Goal: Task Accomplishment & Management: Manage account settings

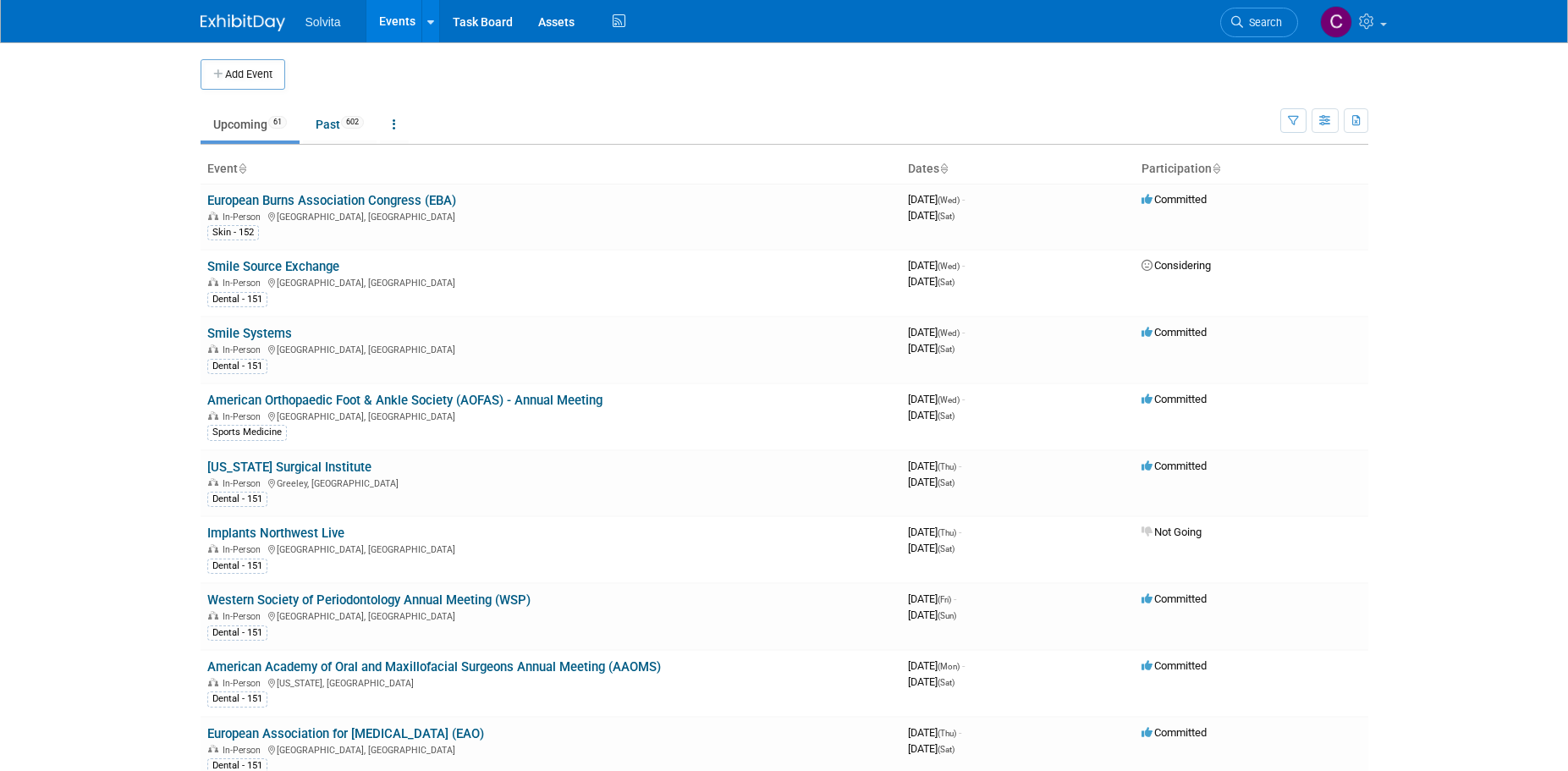
drag, startPoint x: 328, startPoint y: 466, endPoint x: 464, endPoint y: 481, distance: 136.8
click at [328, 466] on link "[US_STATE] Surgical Institute" at bounding box center [289, 467] width 164 height 16
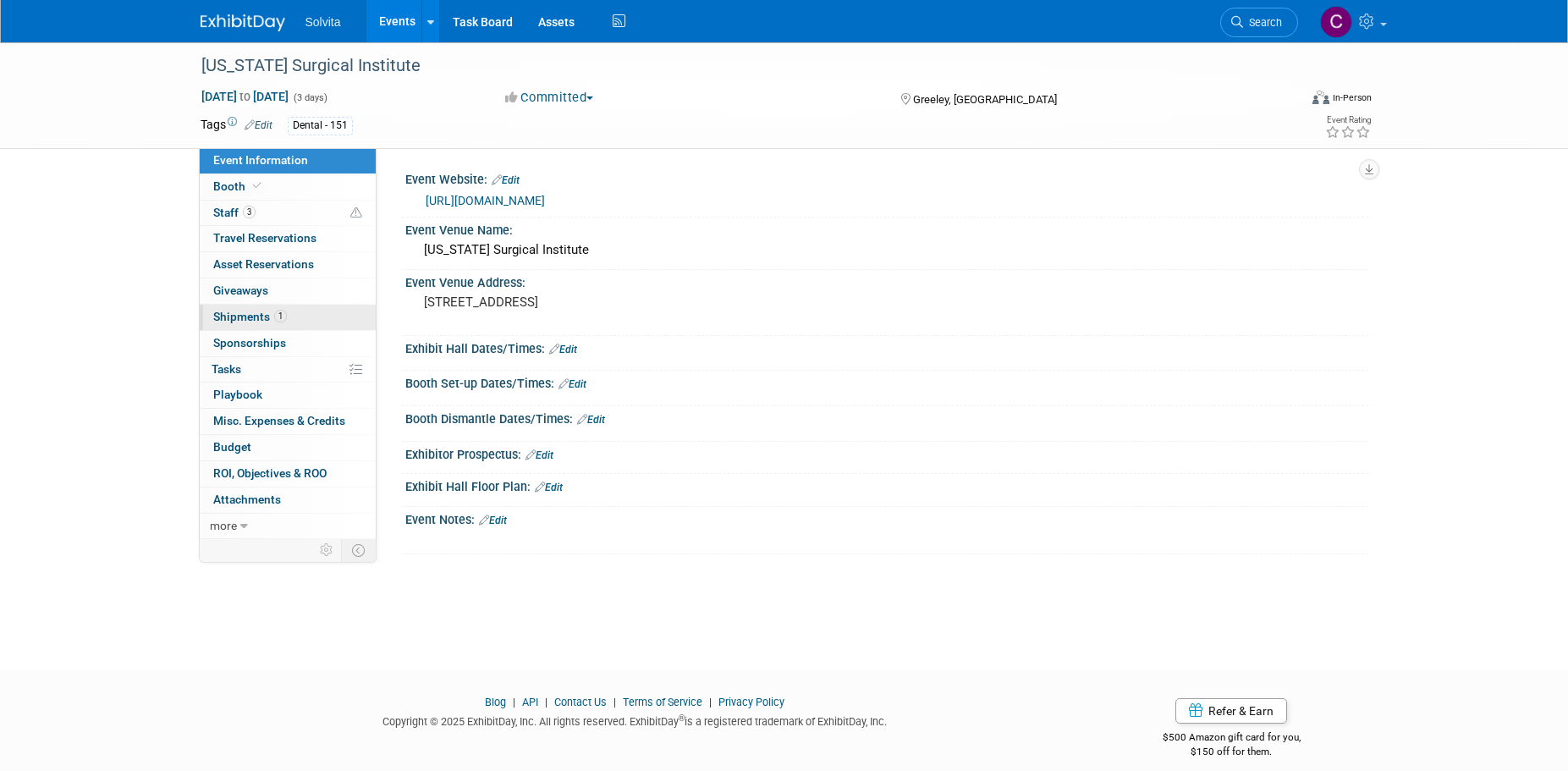
click at [242, 313] on span "Shipments 1" at bounding box center [249, 317] width 73 height 14
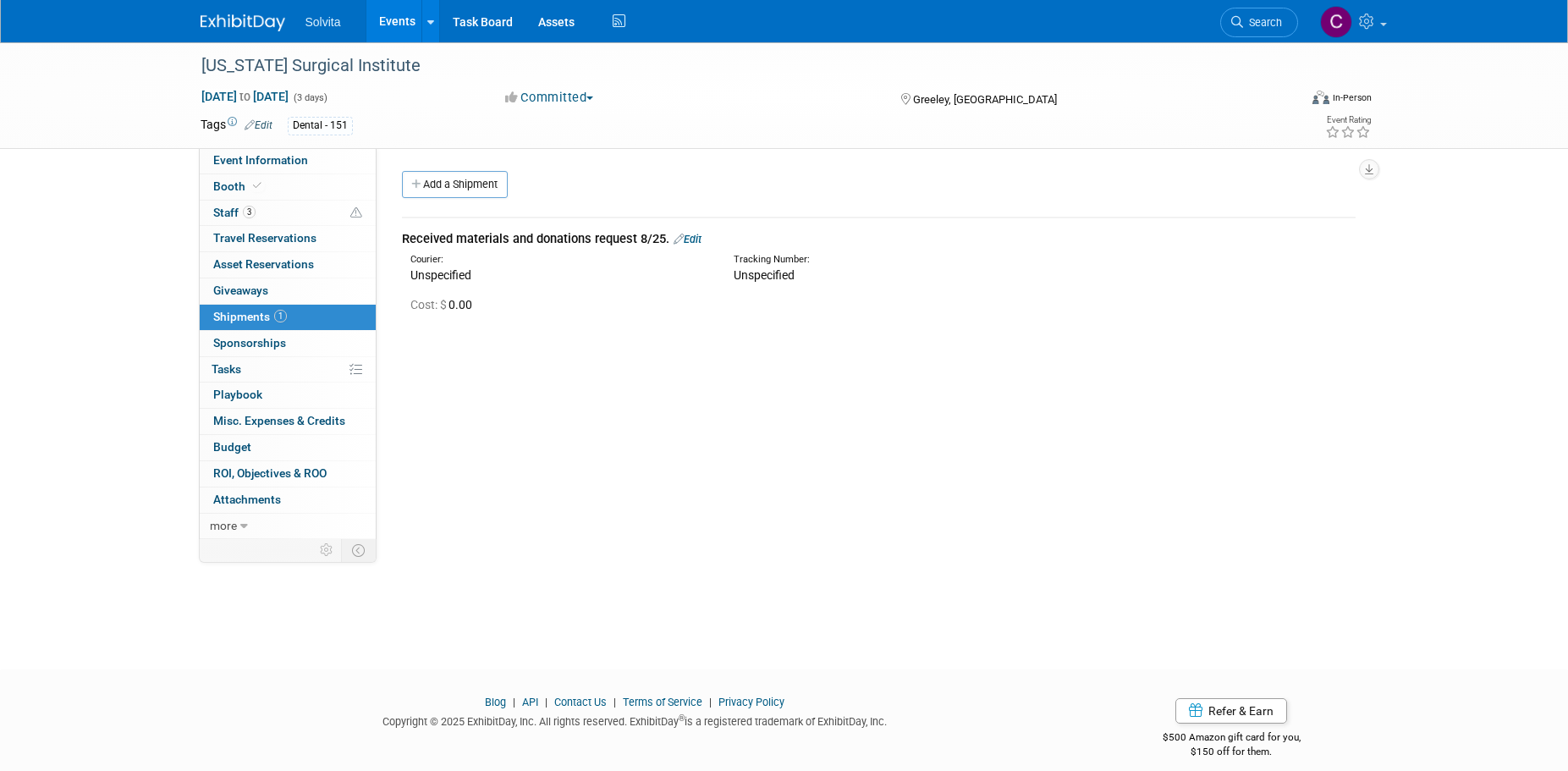
click at [691, 240] on link "Edit" at bounding box center [687, 238] width 28 height 13
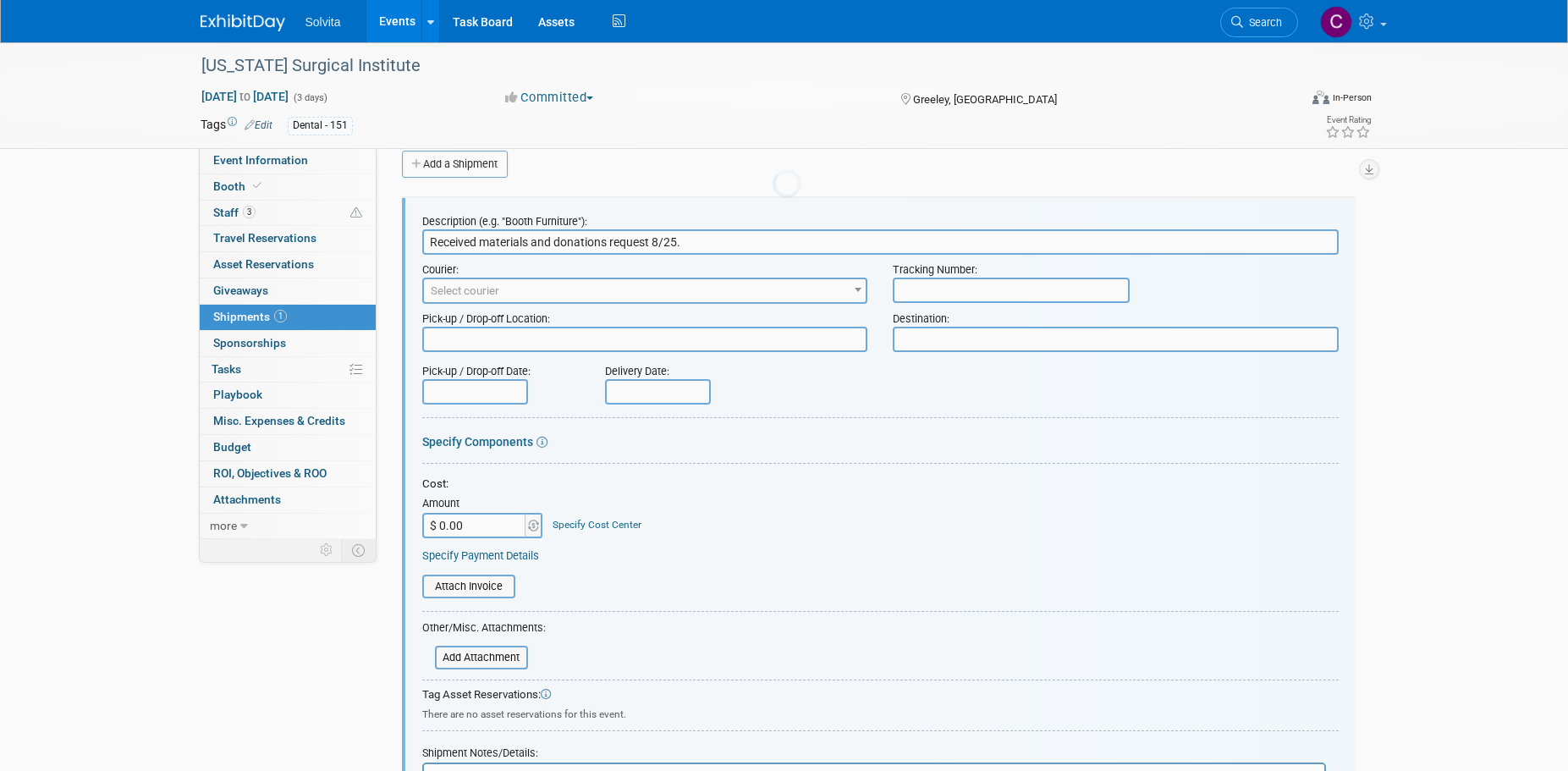
scroll to position [25, 0]
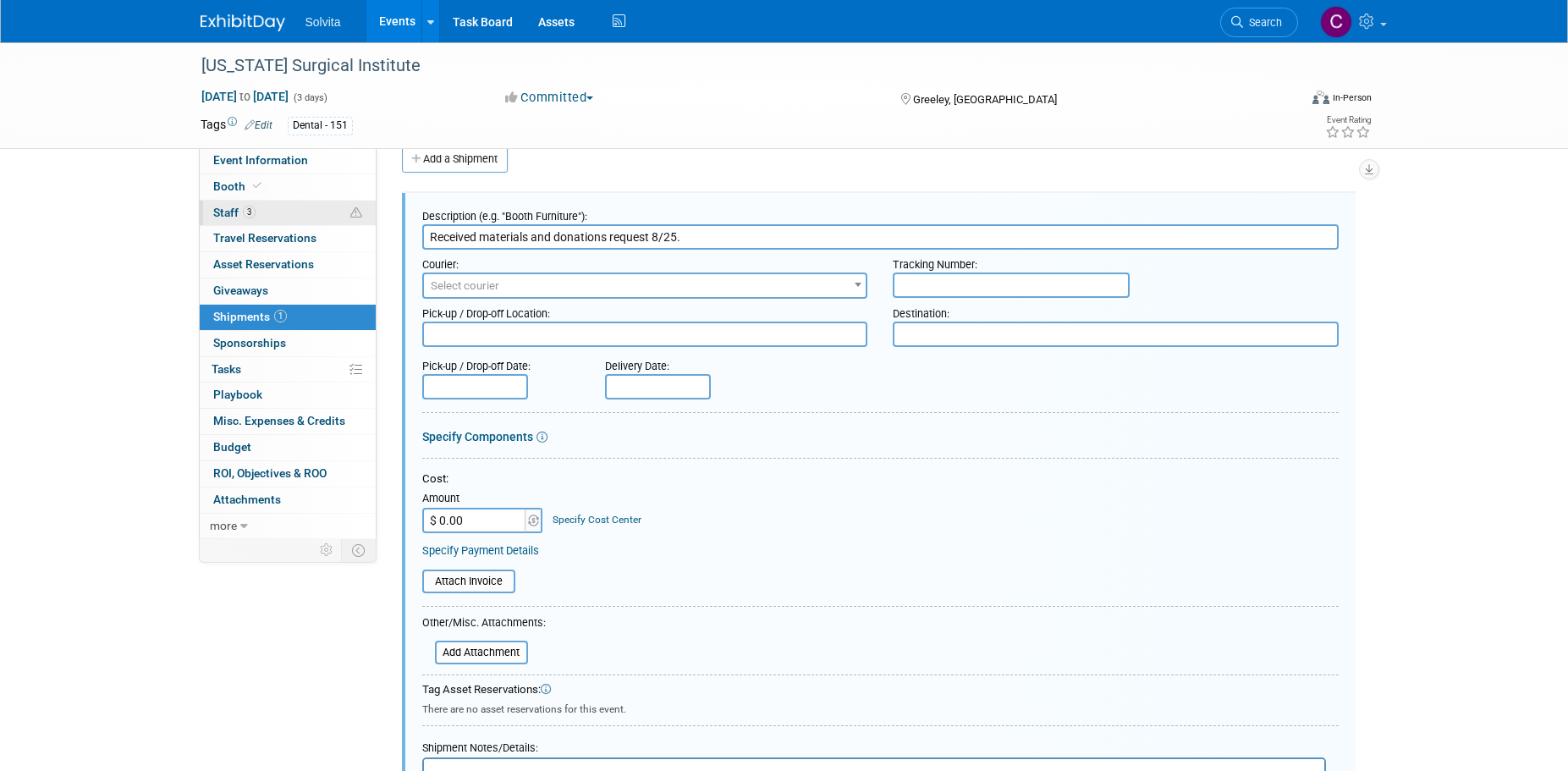
drag, startPoint x: 722, startPoint y: 239, endPoint x: 336, endPoint y: 211, distance: 387.0
click at [336, 211] on div "Event Information Event Info Booth Booth 3 Staff 3 Staff 0 Travel Reservations …" at bounding box center [784, 460] width 1193 height 887
click at [698, 236] on input "Literature and give-a-ways" at bounding box center [880, 236] width 916 height 25
type input "Literature and give-a-ways (samples will be sent separately)"
click at [1004, 288] on input "text" at bounding box center [1011, 285] width 236 height 25
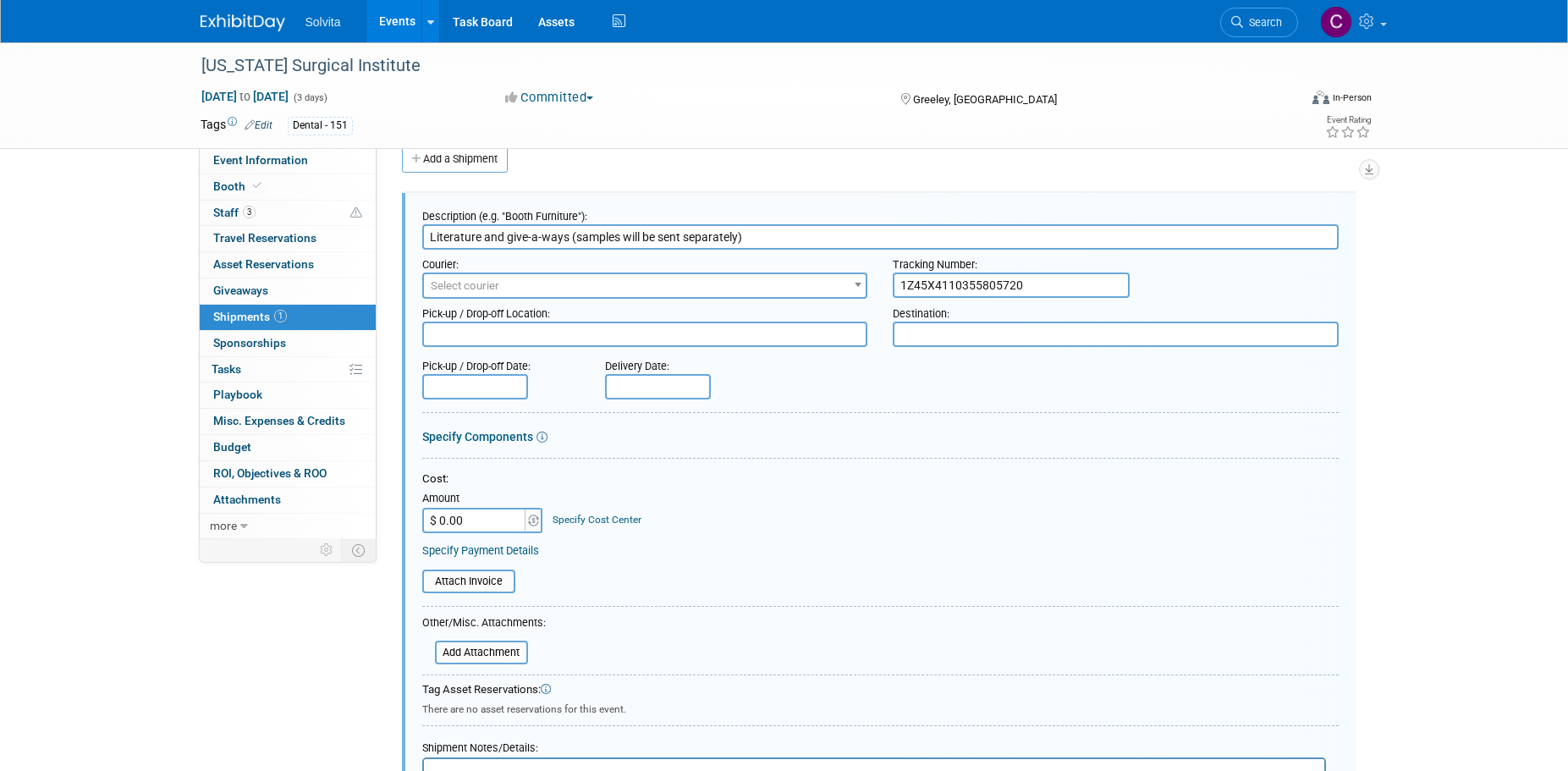
type input "1Z45X4110355805720"
click at [871, 412] on div at bounding box center [880, 416] width 916 height 8
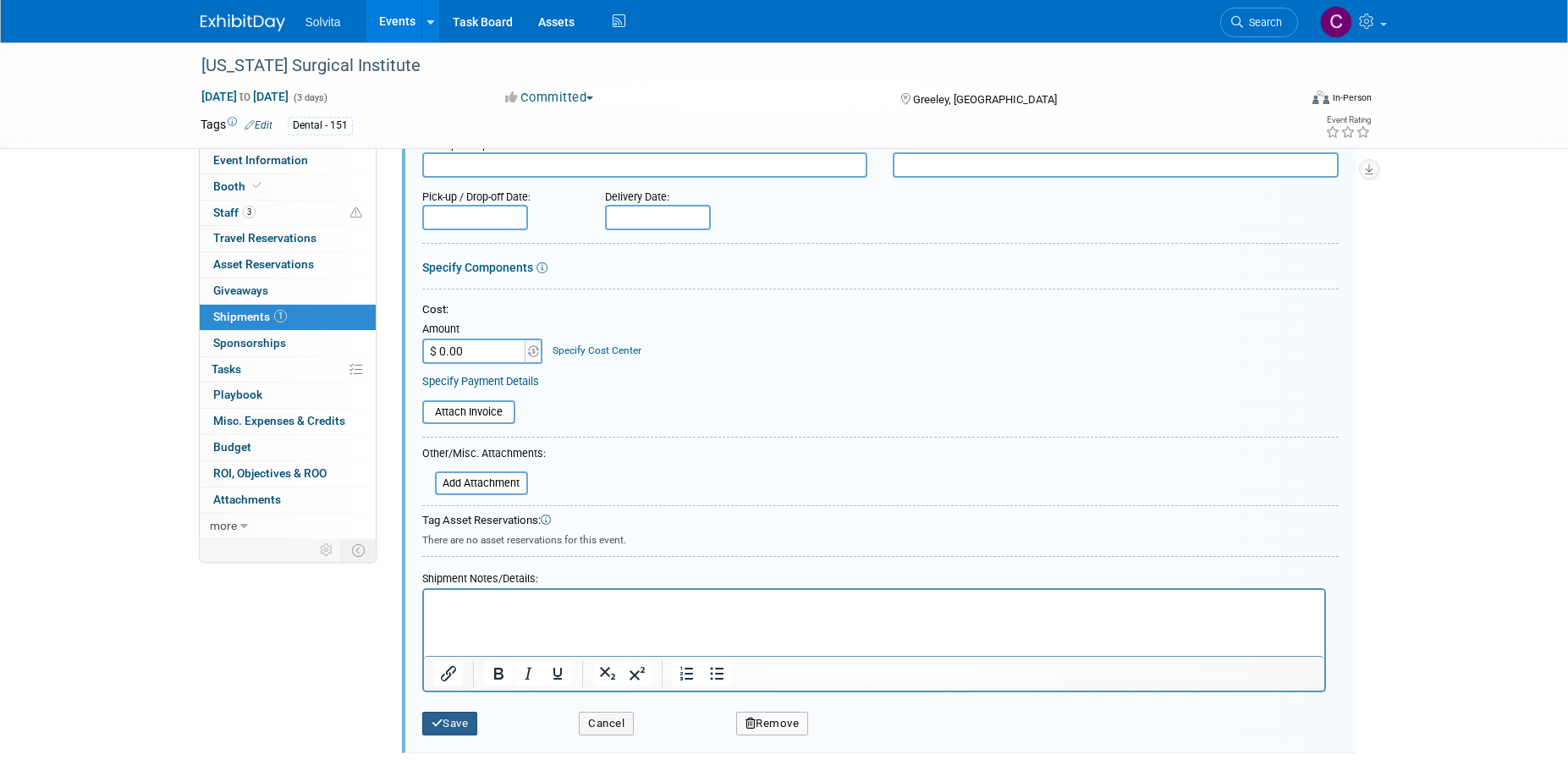
click at [458, 723] on button "Save" at bounding box center [449, 723] width 56 height 23
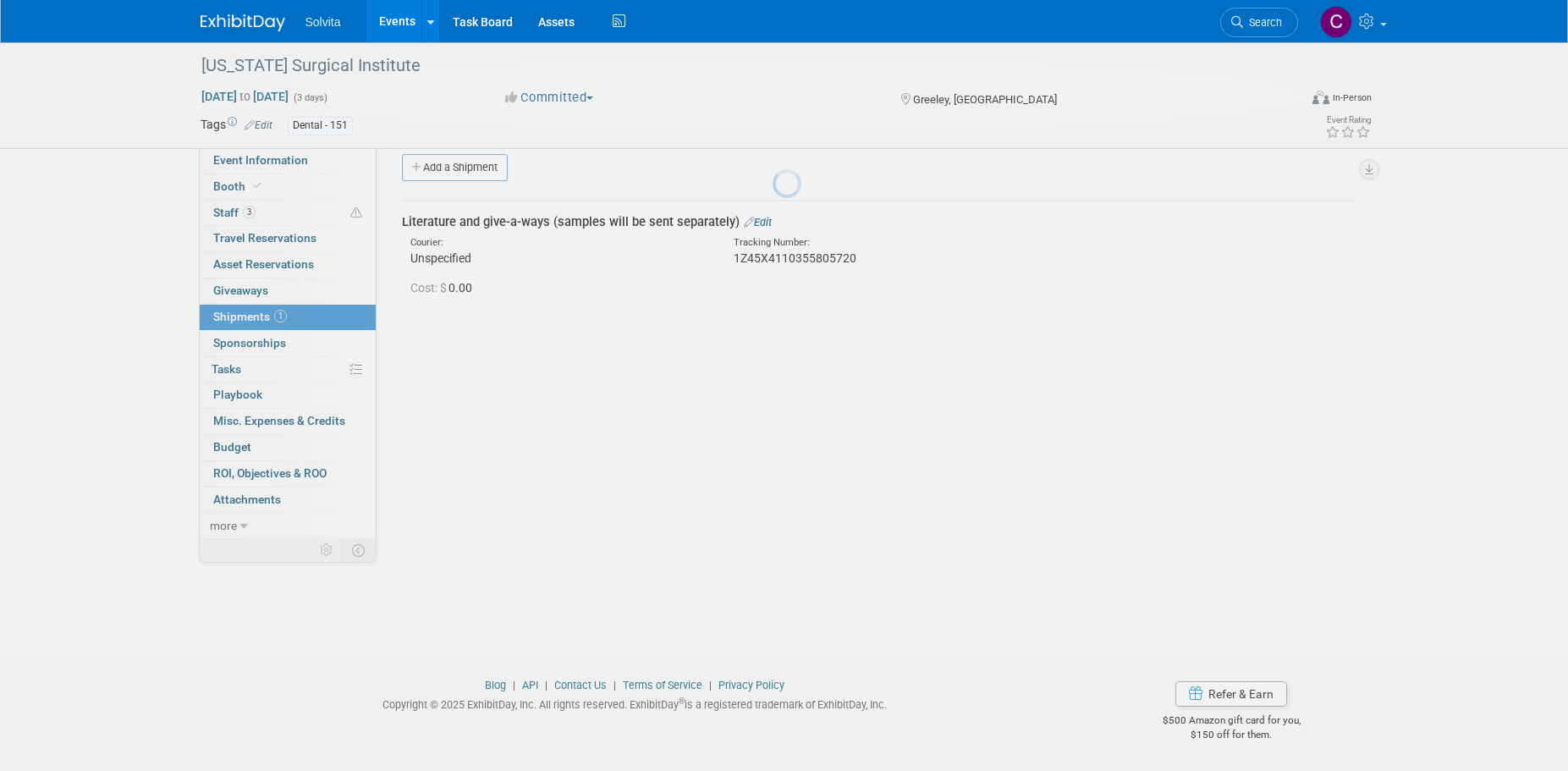
scroll to position [17, 0]
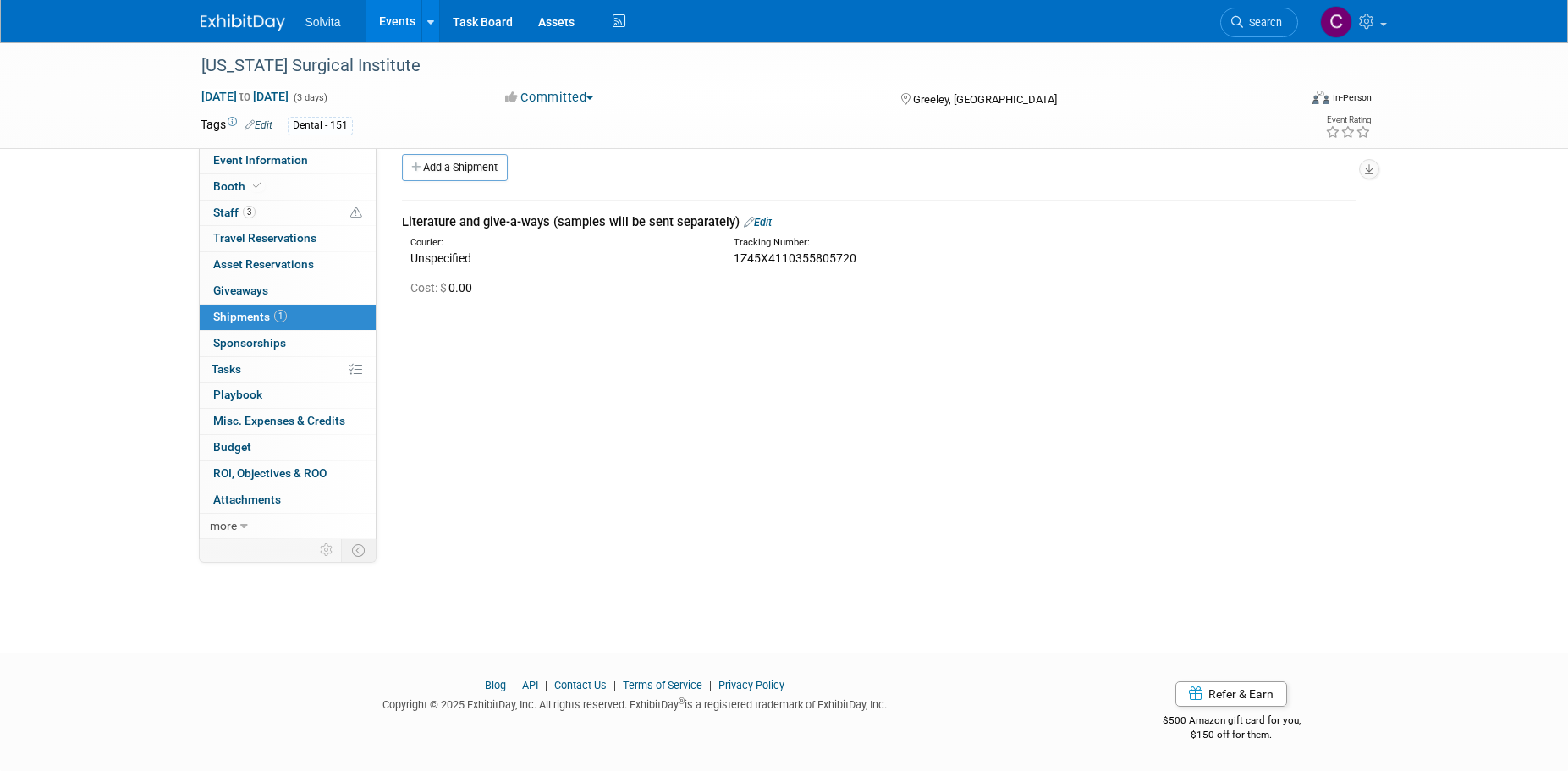
click at [759, 221] on link "Edit" at bounding box center [757, 222] width 28 height 13
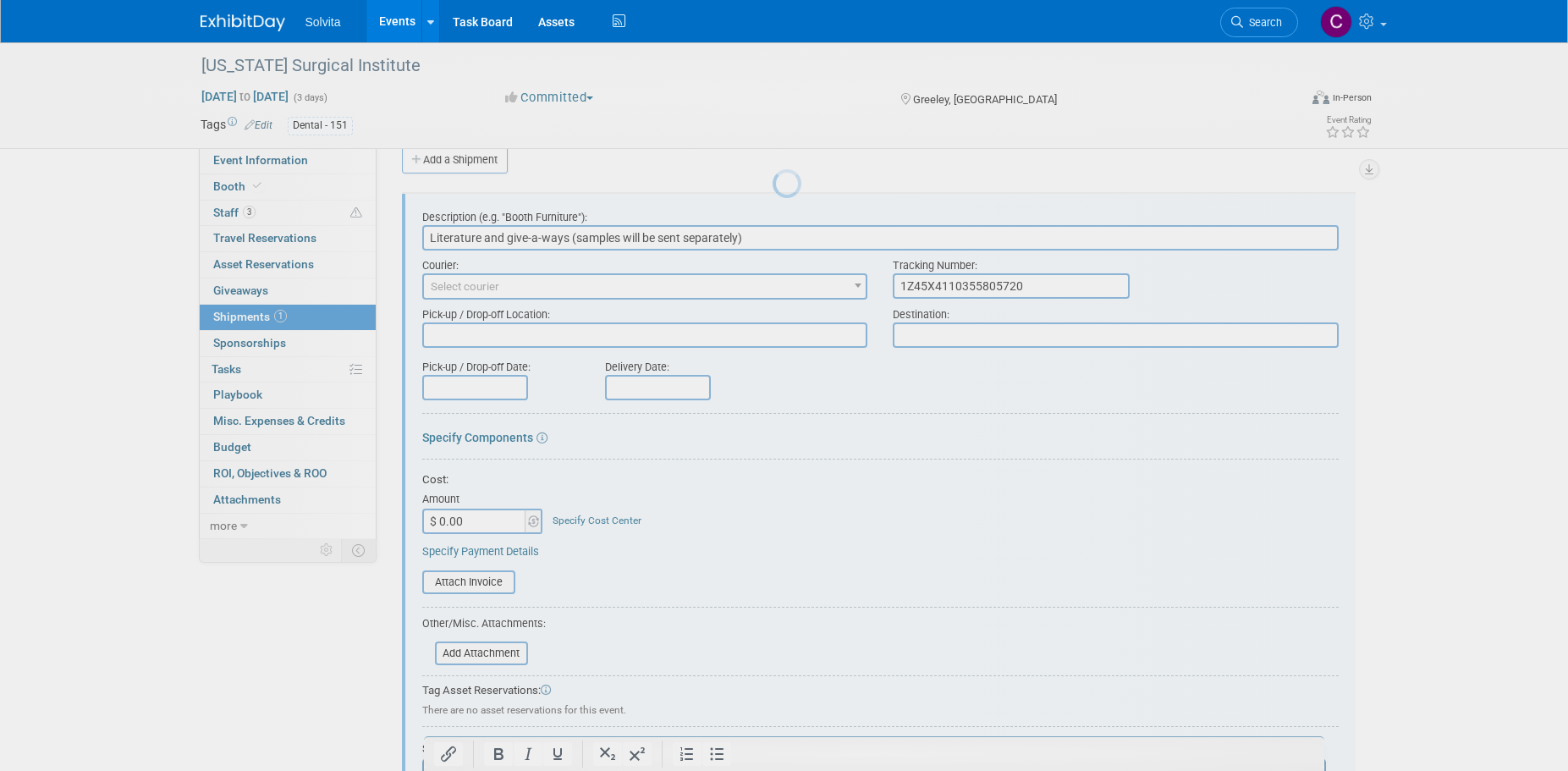
scroll to position [0, 0]
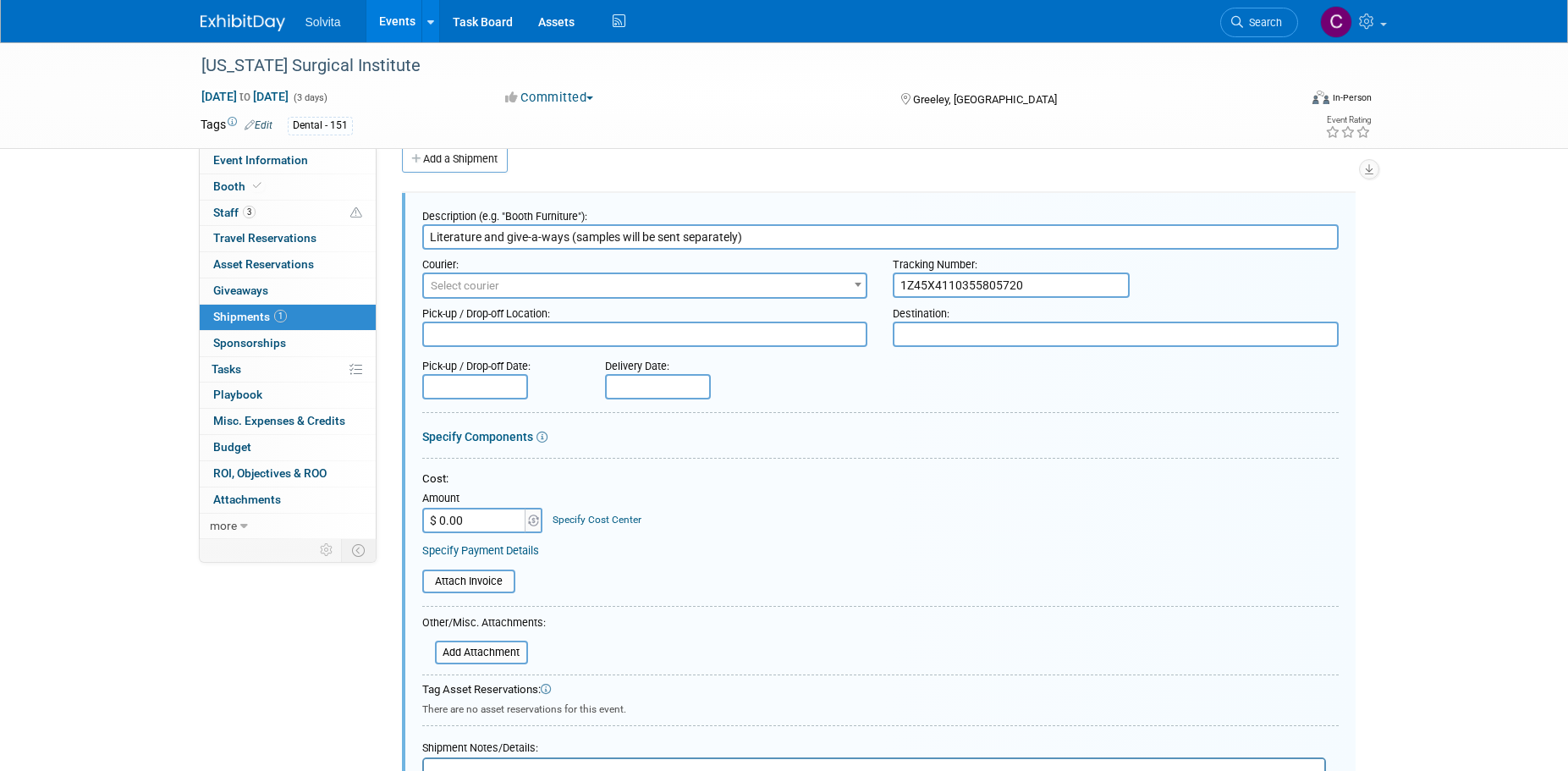
click at [483, 287] on span "Select courier" at bounding box center [465, 285] width 68 height 13
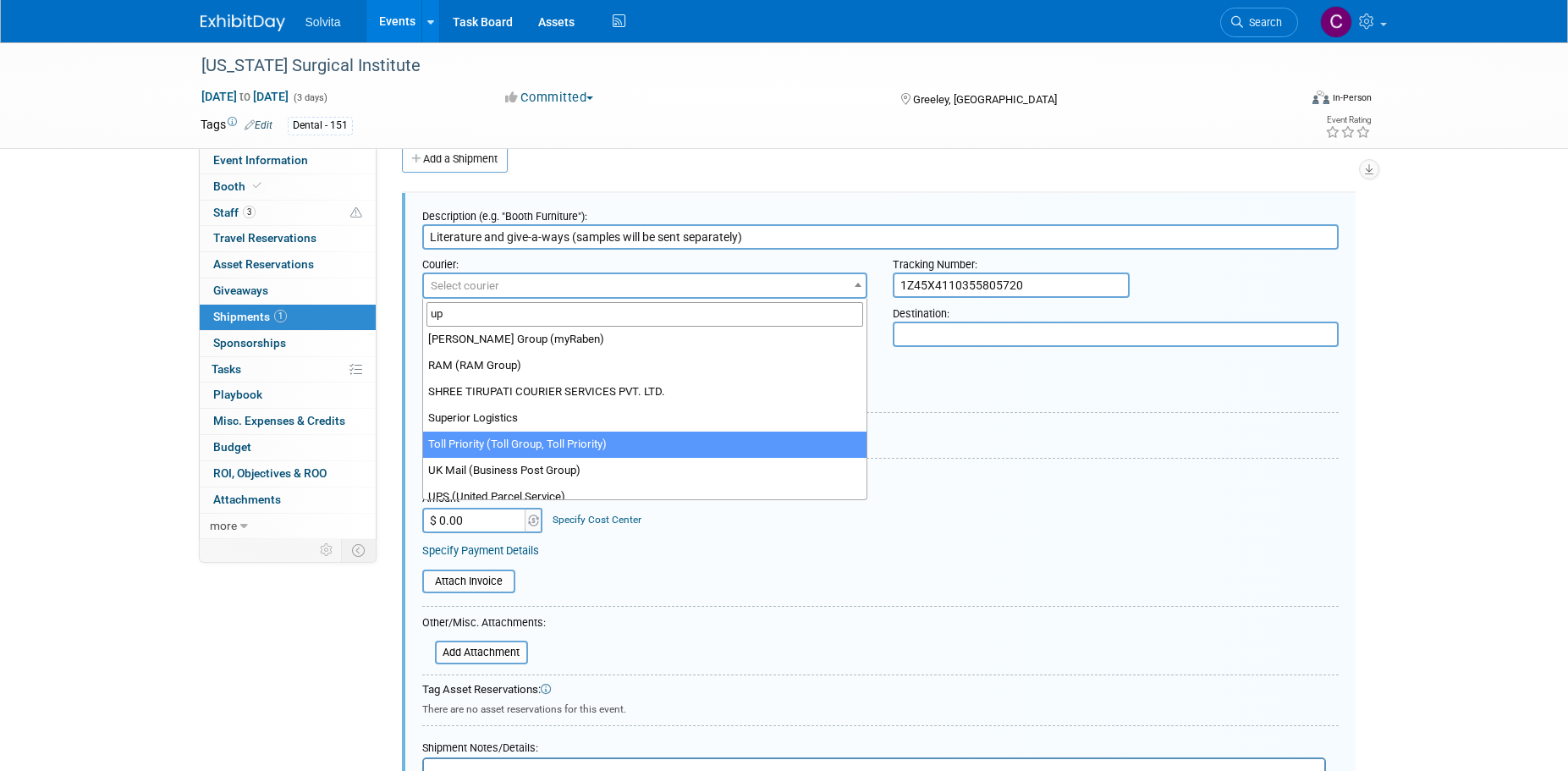
scroll to position [513, 0]
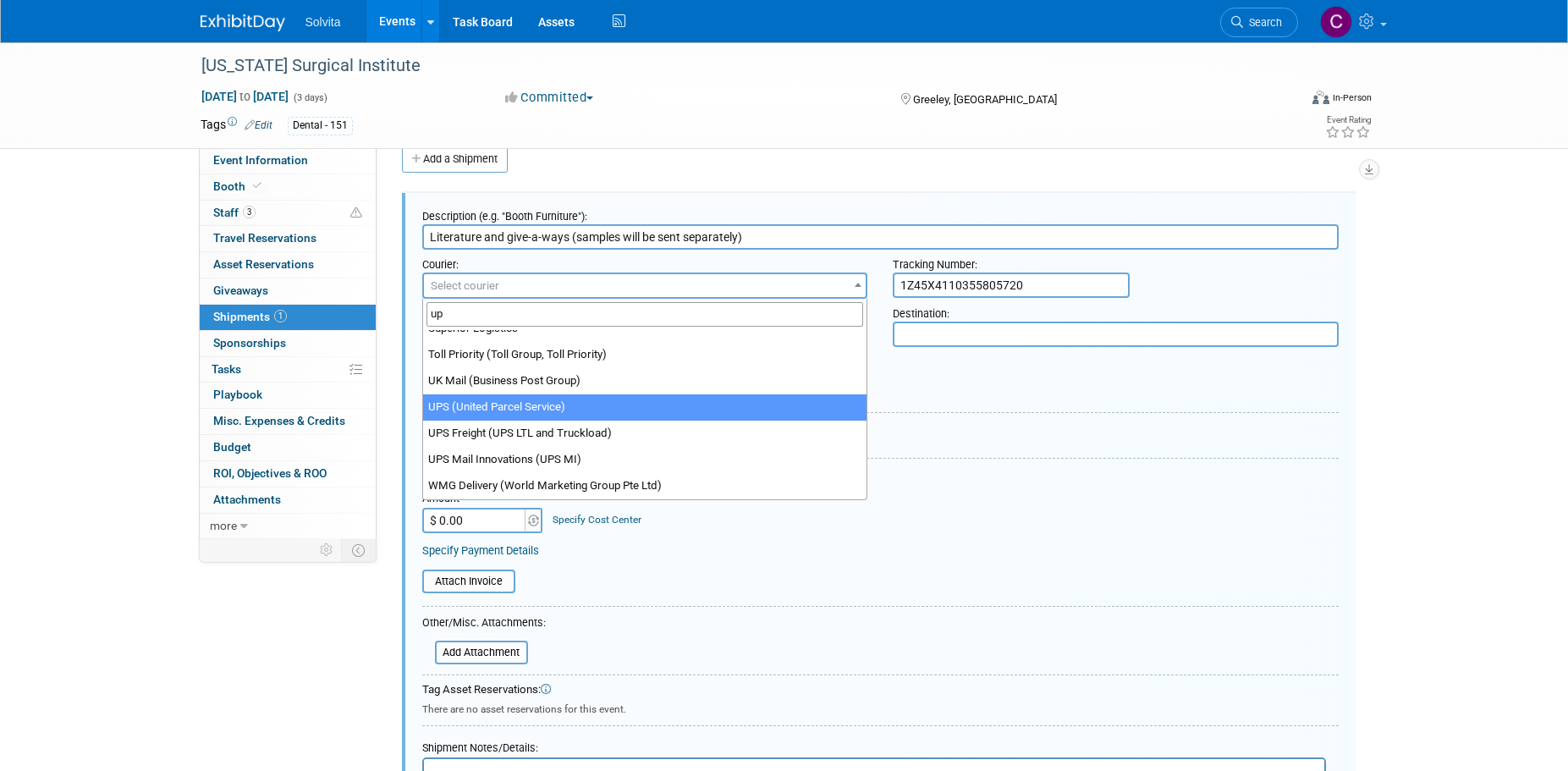
type input "up"
select select "508"
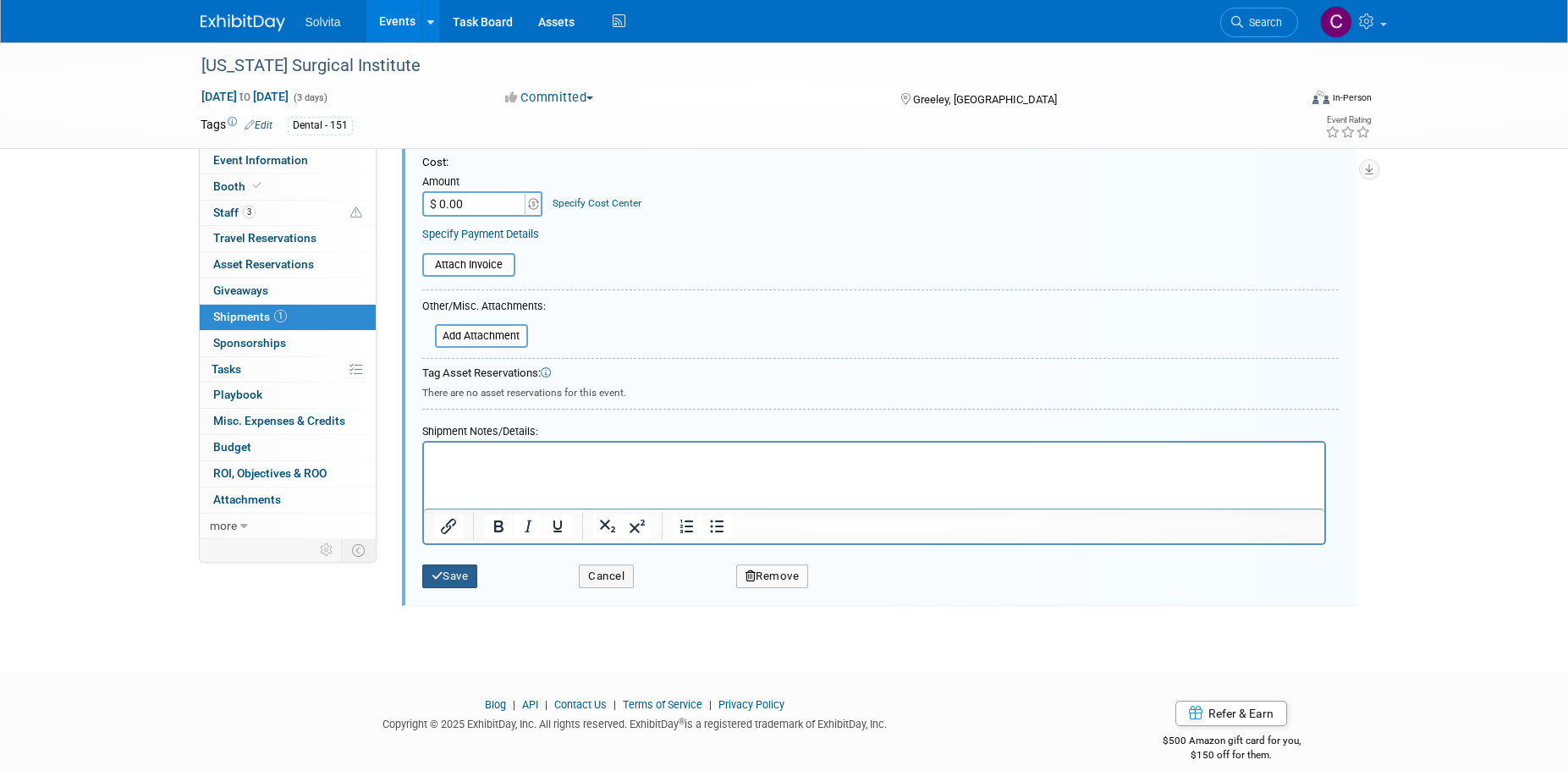
click at [458, 578] on button "Save" at bounding box center [449, 577] width 56 height 23
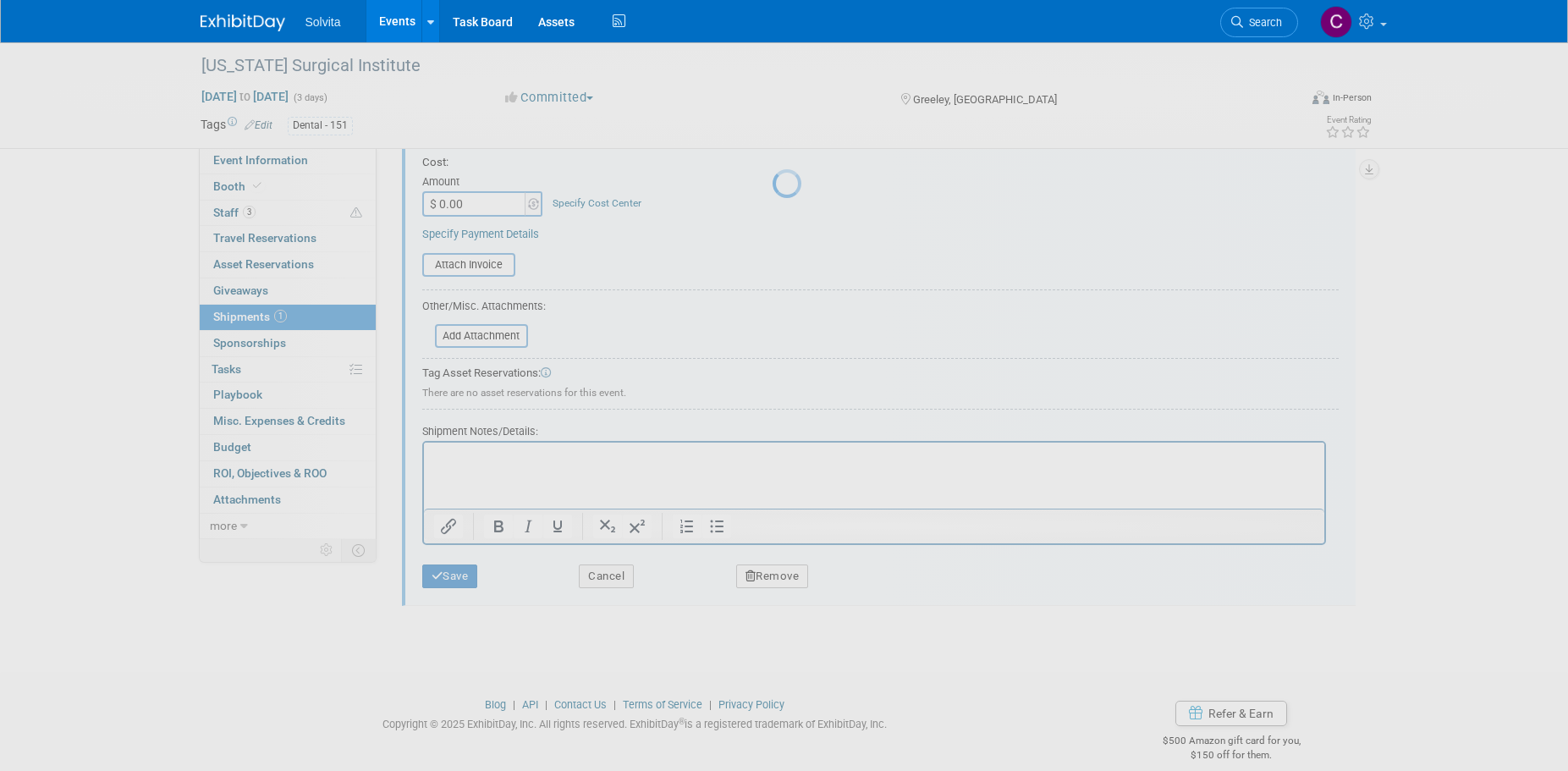
scroll to position [17, 0]
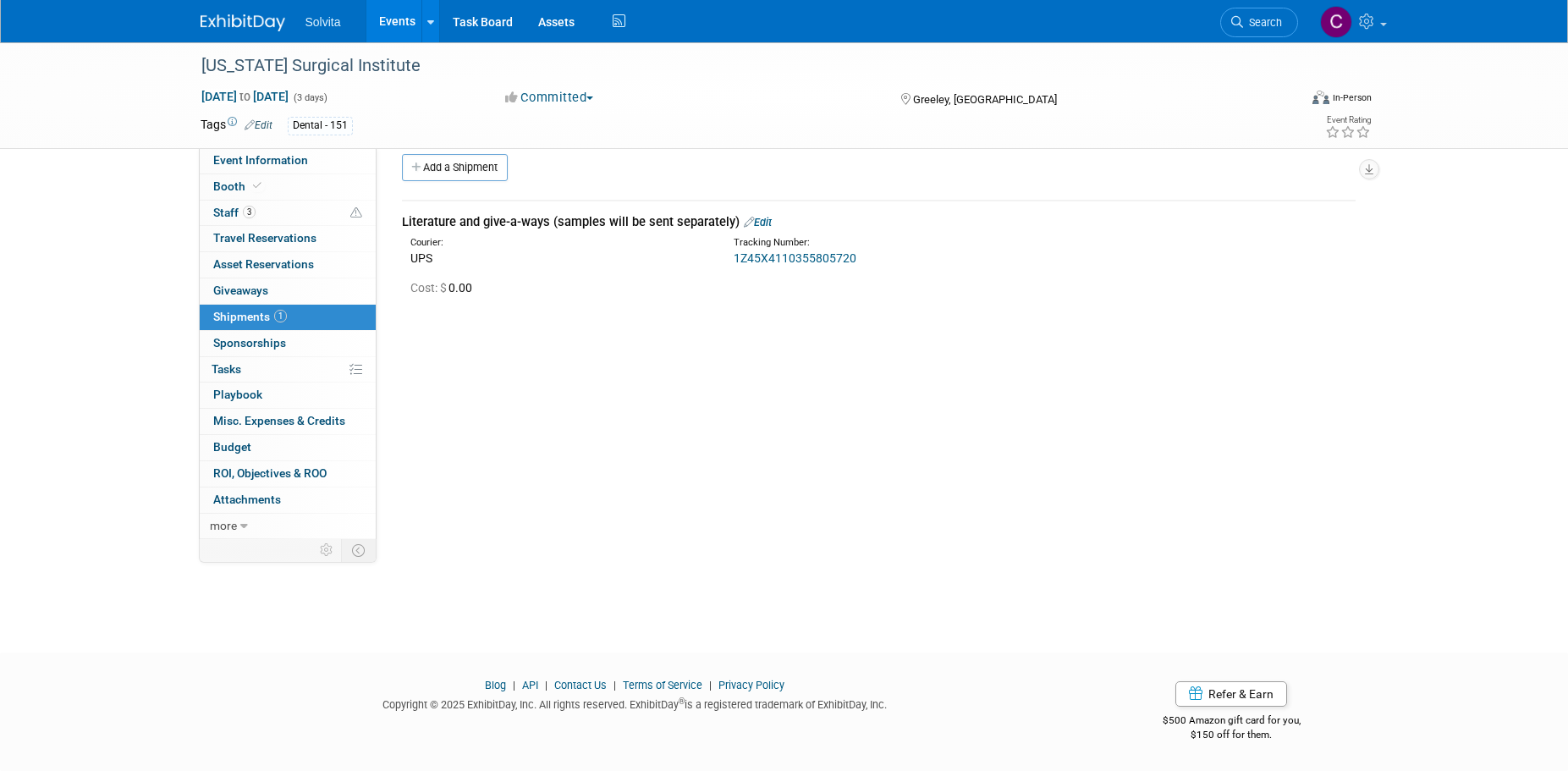
click at [1306, 491] on div "Event Website: Edit https://www.coloradosurgicalinstitute.com/courses Event Ven…" at bounding box center [871, 326] width 992 height 391
